Goal: Book appointment/travel/reservation

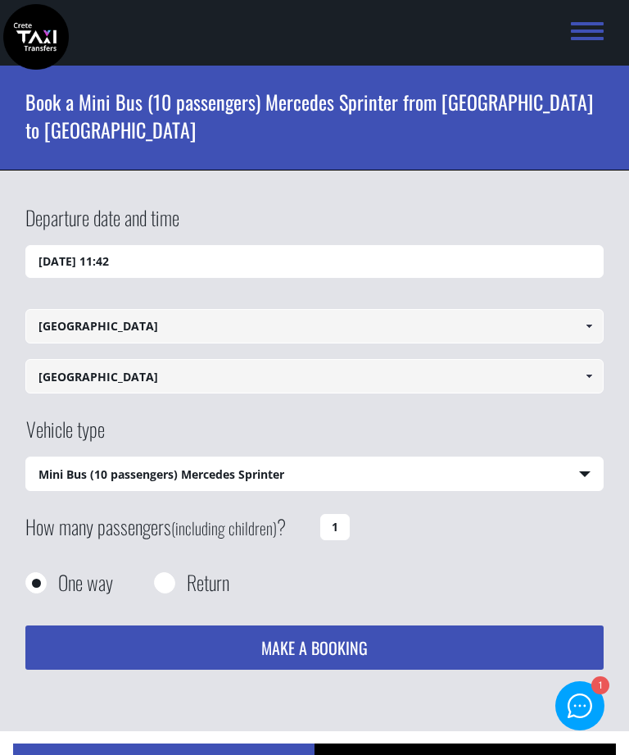
select select "542"
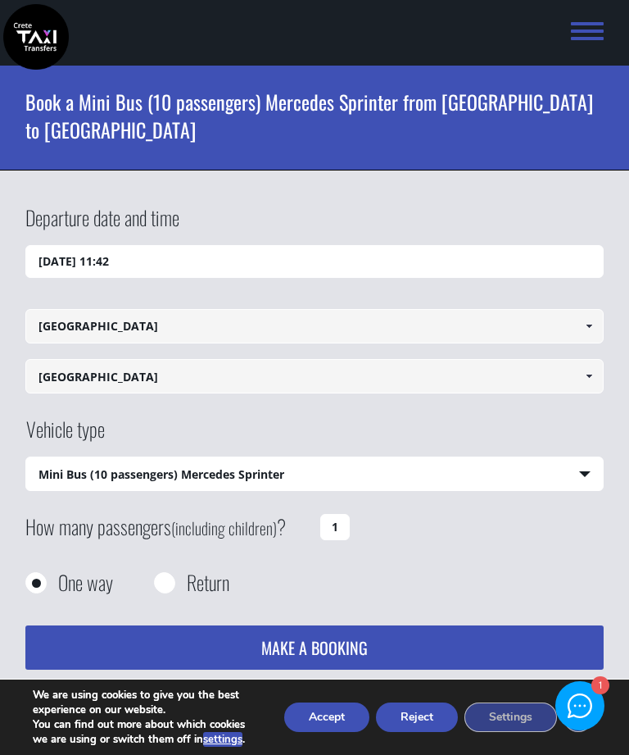
click at [327, 523] on input "1" at bounding box center [334, 527] width 29 height 26
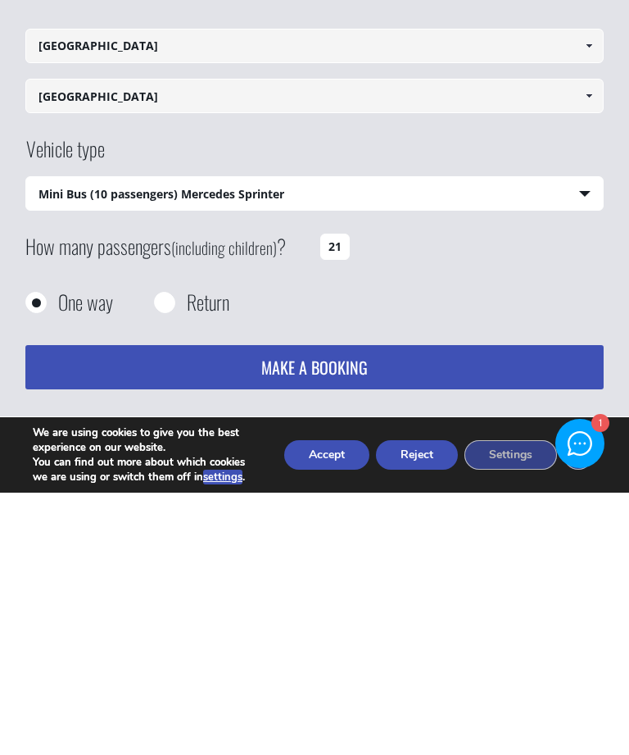
click at [348, 496] on input "21" at bounding box center [334, 509] width 29 height 26
type input "210000"
click at [156, 555] on div at bounding box center [165, 565] width 20 height 20
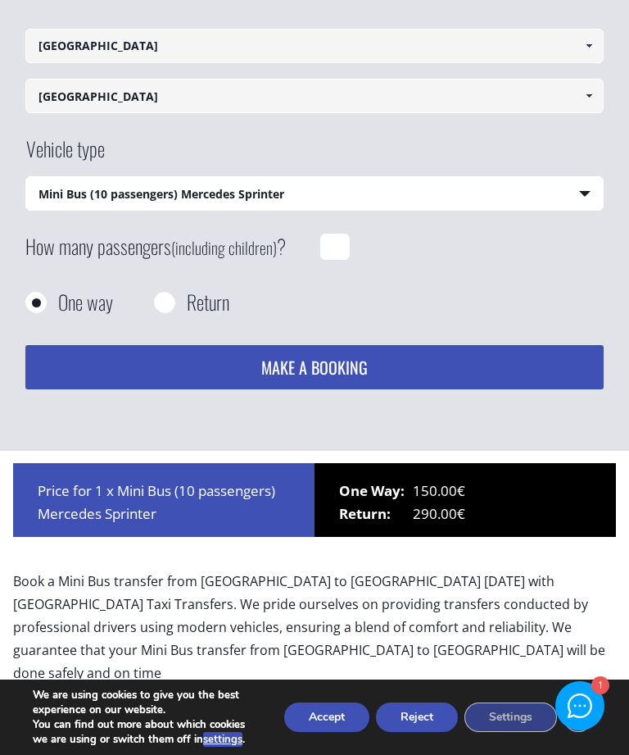
click at [161, 310] on input "Return" at bounding box center [164, 303] width 20 height 20
radio input "true"
type input "[GEOGRAPHIC_DATA]"
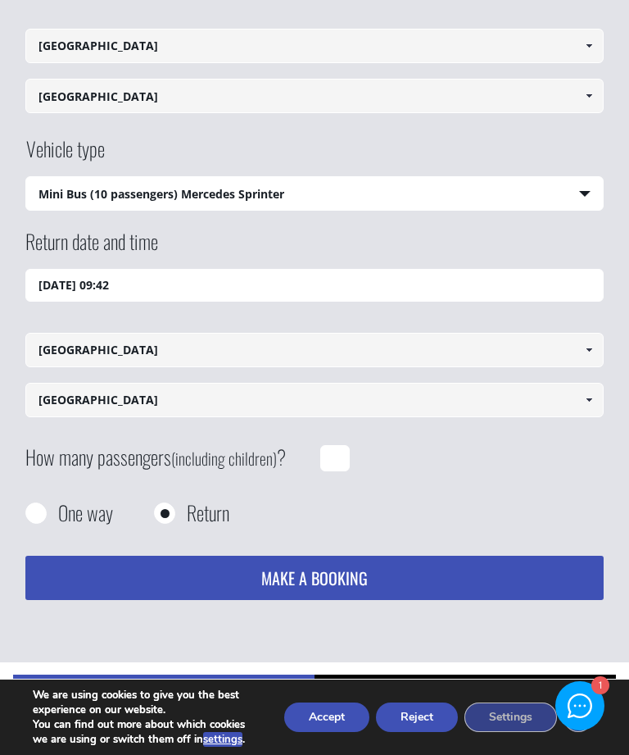
click at [329, 457] on input "How many passengers (including children) ?" at bounding box center [334, 458] width 29 height 26
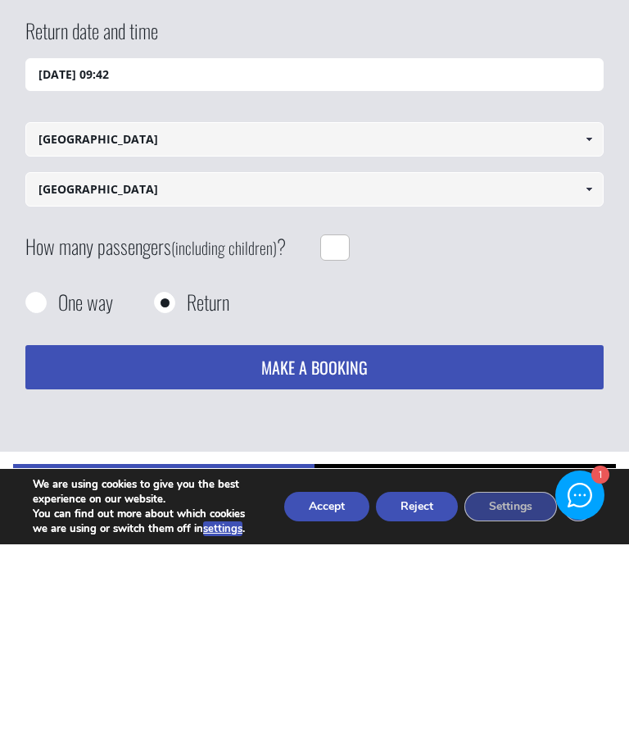
click at [365, 555] on button "MAKE A BOOKING" at bounding box center [314, 577] width 579 height 44
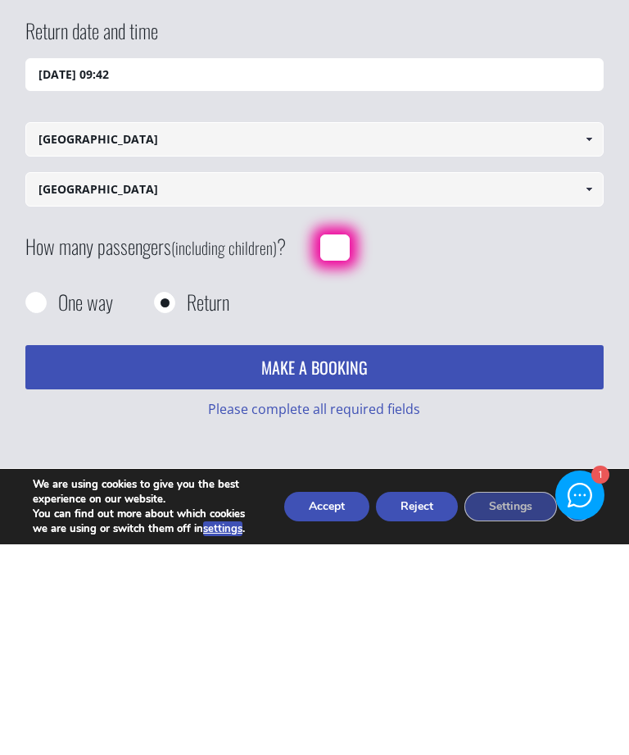
scroll to position [491, 0]
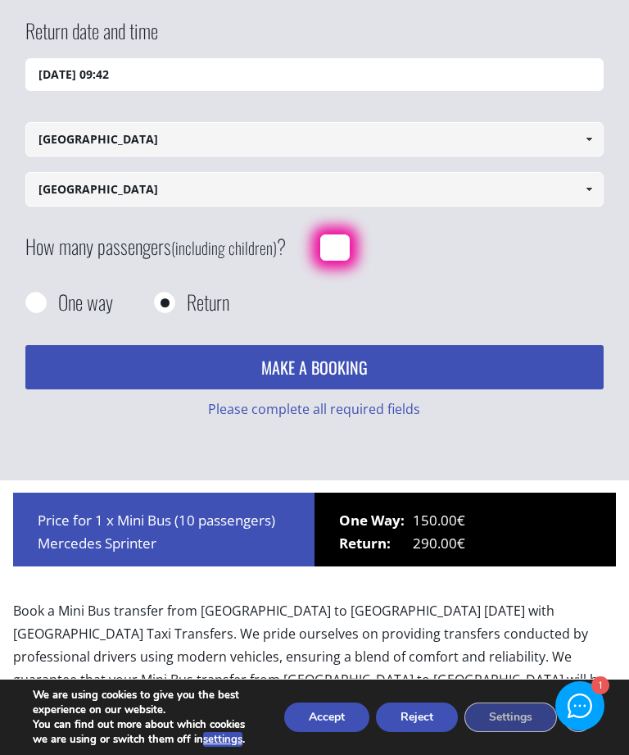
click at [338, 247] on input "How many passengers (including children) ?" at bounding box center [334, 247] width 29 height 26
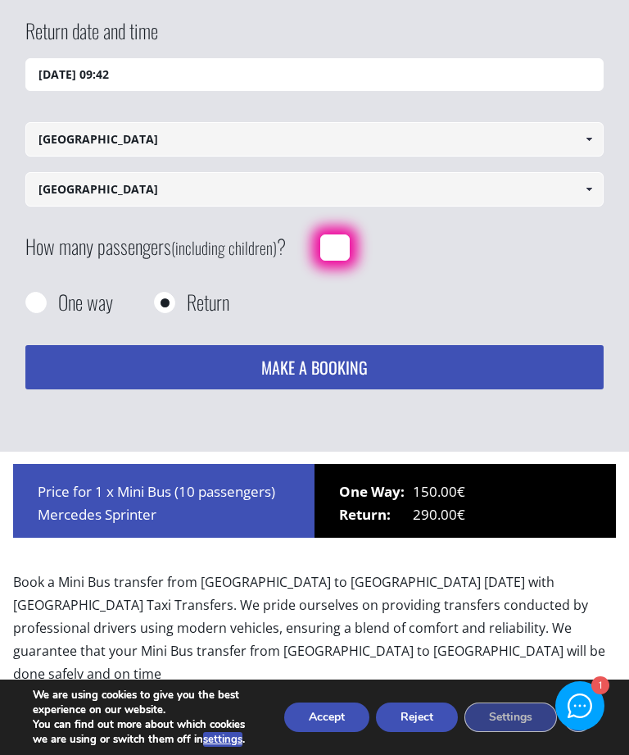
click at [314, 366] on button "MAKE A BOOKING" at bounding box center [314, 367] width 579 height 44
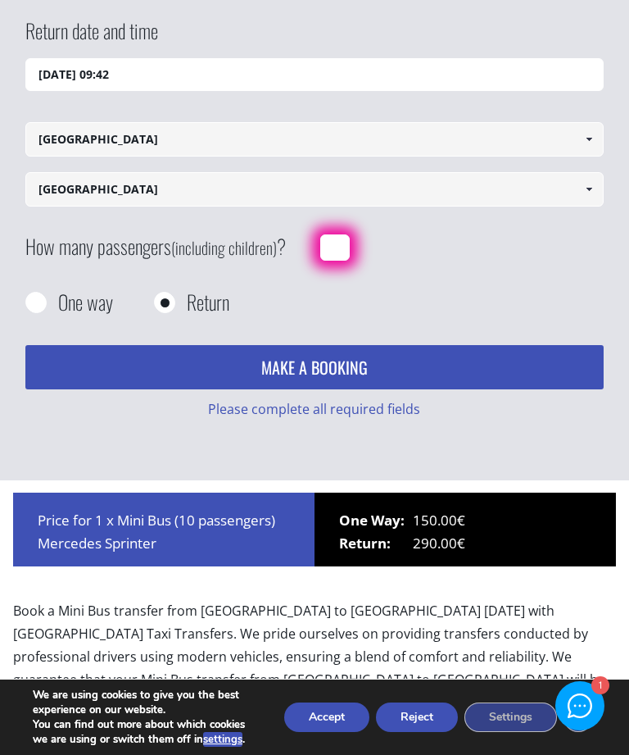
click at [314, 366] on button "MAKE A BOOKING" at bounding box center [314, 367] width 579 height 44
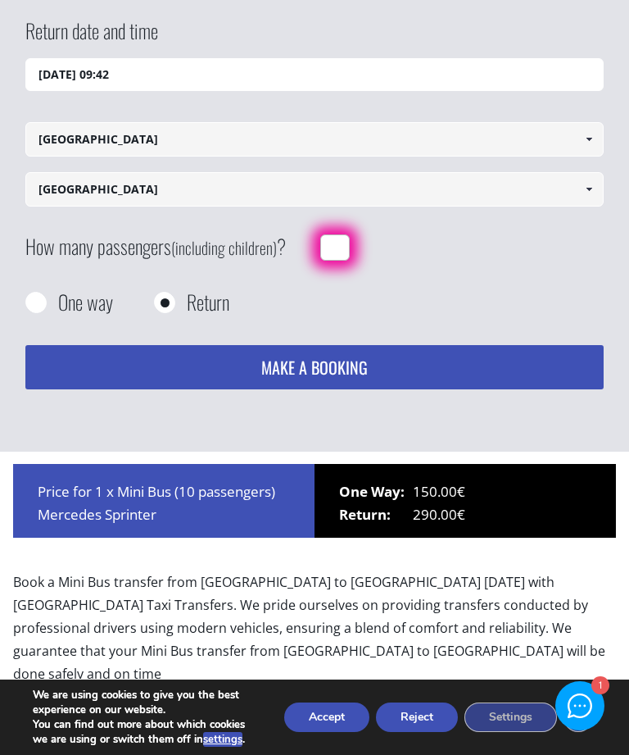
click at [377, 371] on button "MAKE A BOOKING" at bounding box center [314, 367] width 579 height 44
click at [335, 256] on input "How many passengers (including children) ?" at bounding box center [334, 247] width 29 height 26
click at [344, 246] on input "How many passengers (including children) ?" at bounding box center [334, 247] width 29 height 26
click at [377, 270] on div "How many passengers (including children) ?" at bounding box center [314, 259] width 579 height 65
click at [339, 238] on input "How many passengers (including children) ?" at bounding box center [334, 247] width 29 height 26
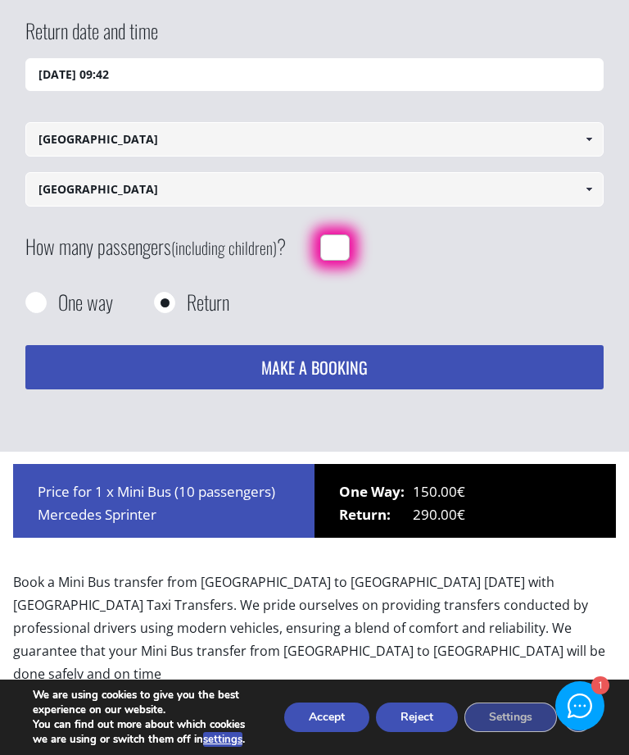
click at [378, 368] on button "MAKE A BOOKING" at bounding box center [314, 367] width 579 height 44
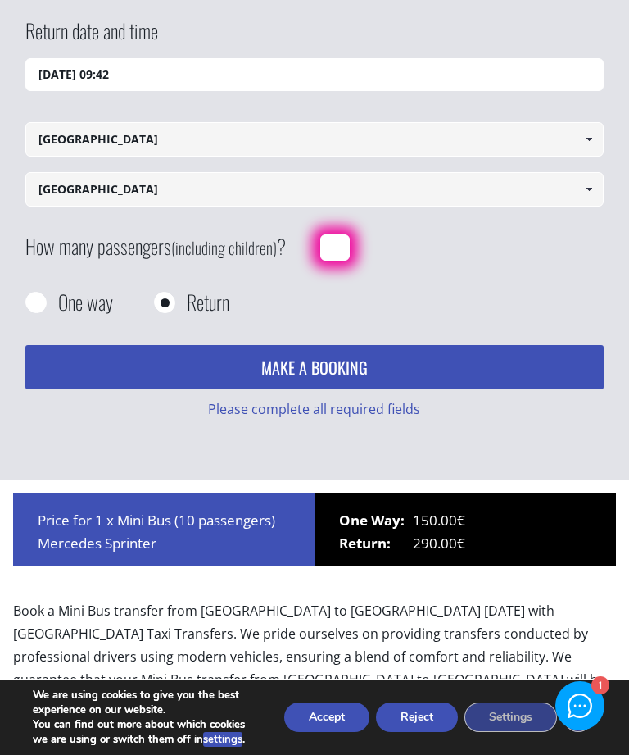
click at [347, 236] on input "How many passengers (including children) ?" at bounding box center [334, 247] width 29 height 26
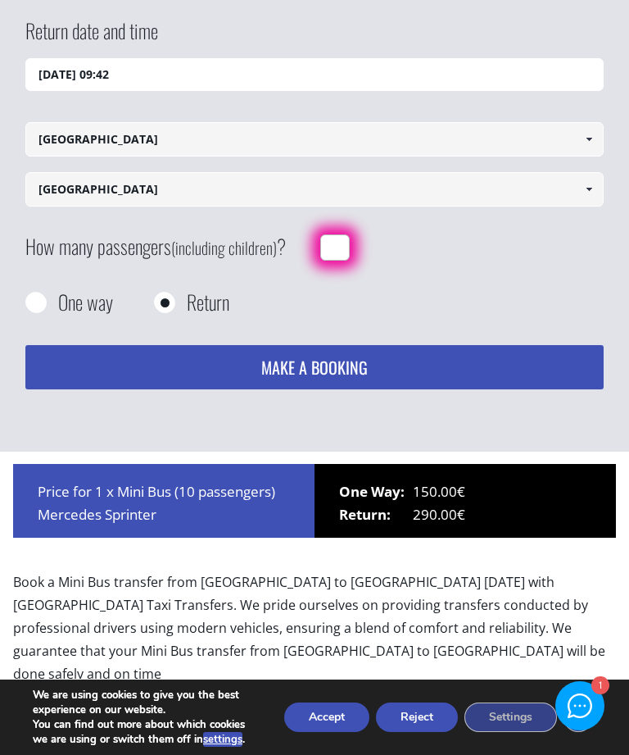
click at [385, 372] on button "MAKE A BOOKING" at bounding box center [314, 367] width 579 height 44
click at [188, 80] on input "[DATE] 09:42" at bounding box center [314, 74] width 579 height 33
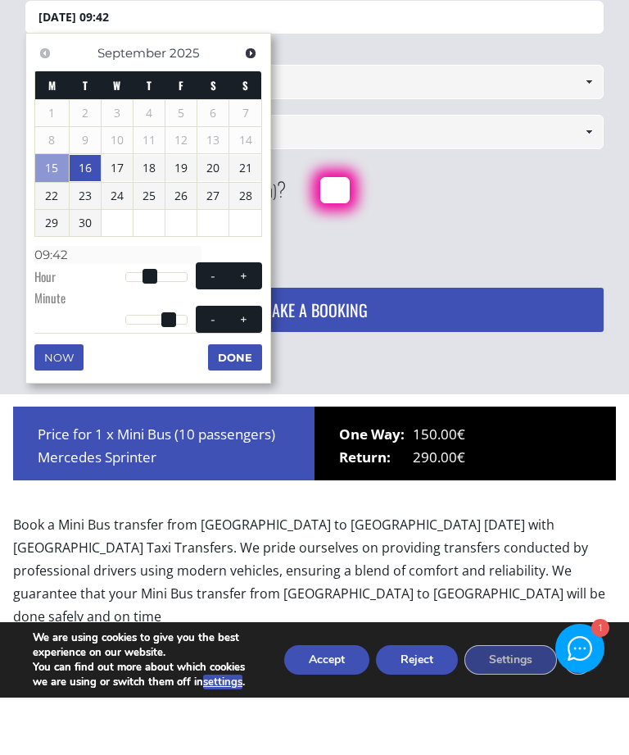
click at [187, 212] on link "19" at bounding box center [180, 225] width 31 height 26
type input "[DATE] 09:42"
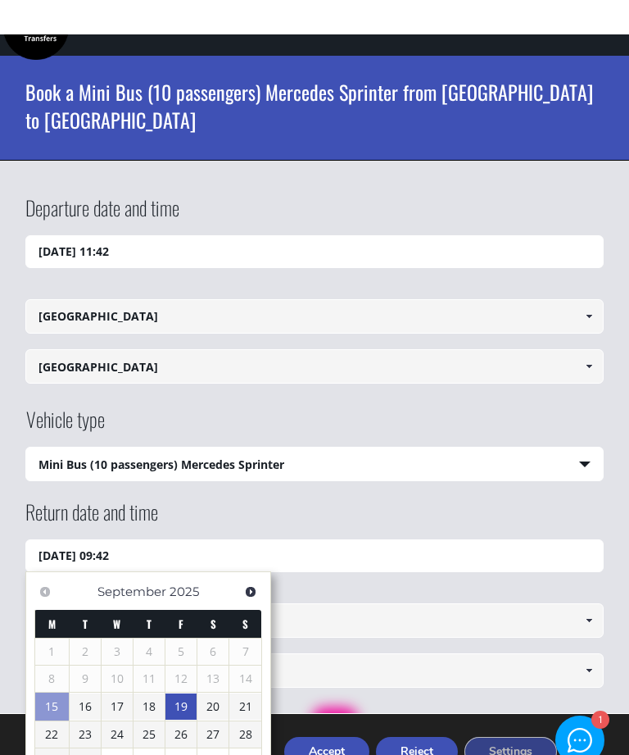
scroll to position [0, 0]
